Goal: Task Accomplishment & Management: Complete application form

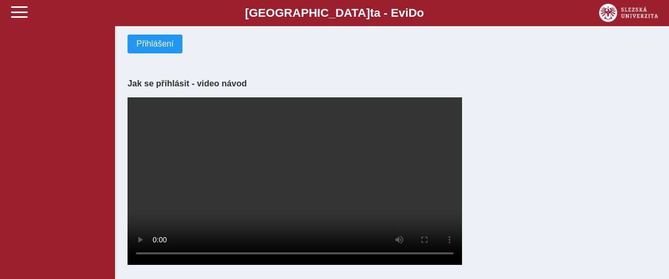
scroll to position [261, 0]
click at [151, 44] on span "Přihlášení" at bounding box center [154, 43] width 37 height 9
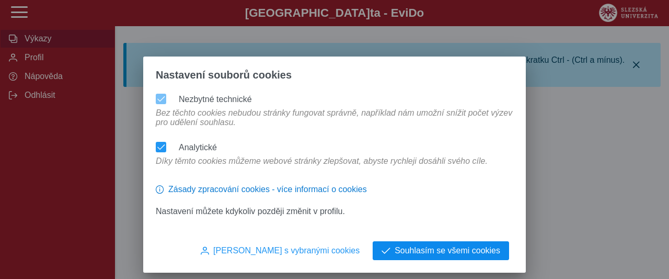
click at [416, 247] on span "Souhlasím se všemi cookies" at bounding box center [448, 250] width 106 height 9
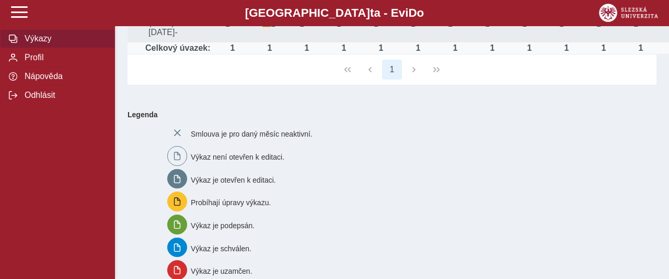
scroll to position [54, 0]
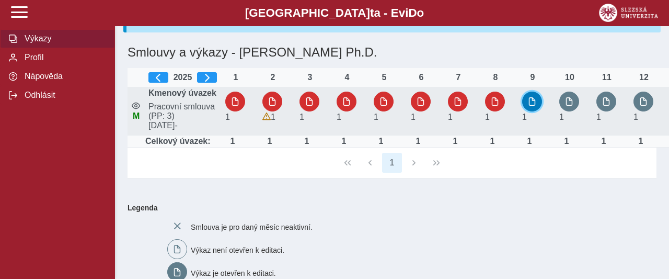
click at [528, 106] on span "button" at bounding box center [532, 101] width 8 height 8
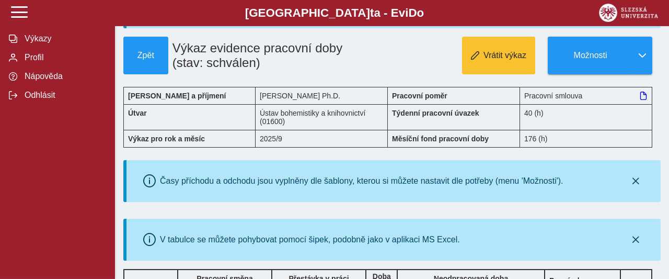
scroll to position [54, 0]
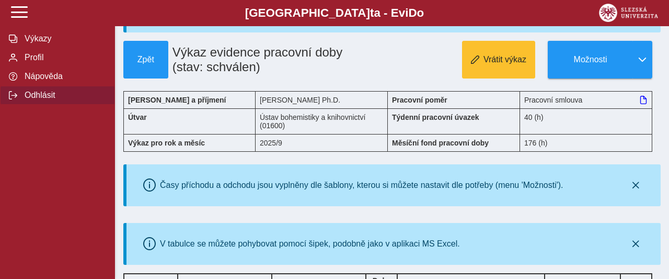
click at [41, 100] on span "Odhlásit" at bounding box center [63, 94] width 85 height 9
